Goal: Find specific page/section

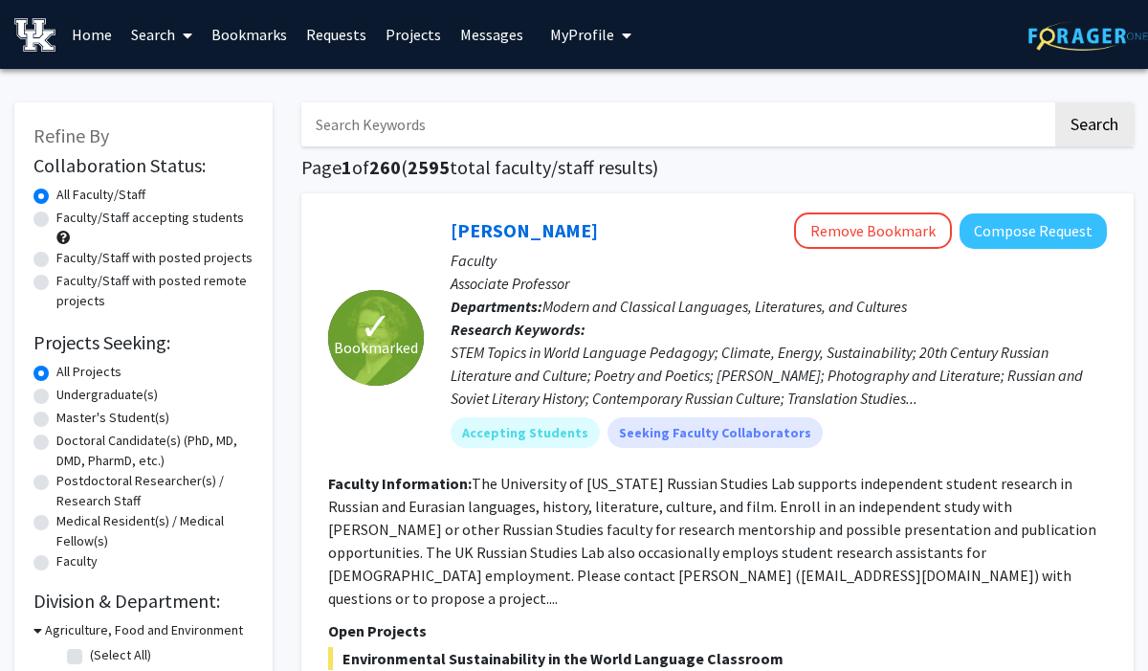
click at [340, 43] on link "Requests" at bounding box center [336, 34] width 79 height 67
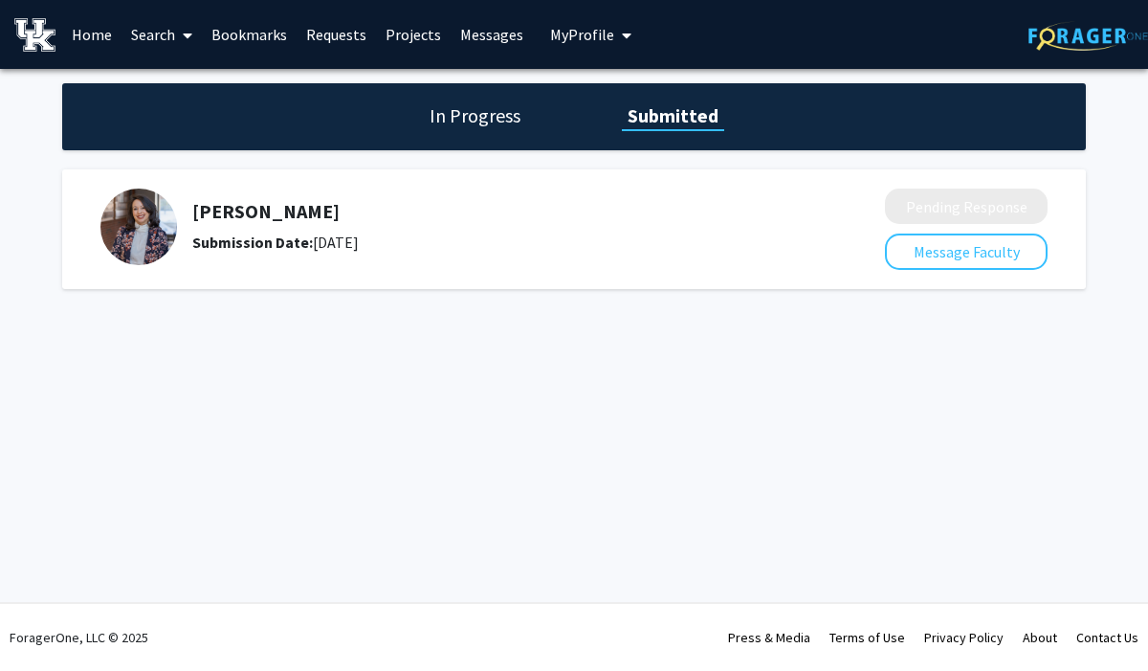
click at [286, 215] on h5 "[PERSON_NAME]" at bounding box center [487, 211] width 591 height 23
click at [156, 220] on img at bounding box center [138, 226] width 77 height 77
click at [479, 43] on link "Messages" at bounding box center [492, 34] width 82 height 67
